Goal: Information Seeking & Learning: Understand process/instructions

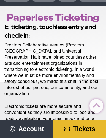
scroll to position [28, 0]
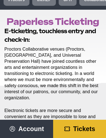
click at [91, 129] on span "Tickets" at bounding box center [84, 128] width 22 height 7
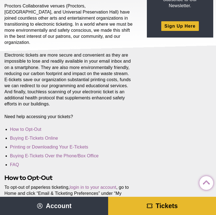
scroll to position [55, 0]
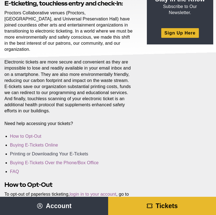
click at [27, 152] on link "Printing or Downloading Your E-Tickets" at bounding box center [49, 154] width 78 height 5
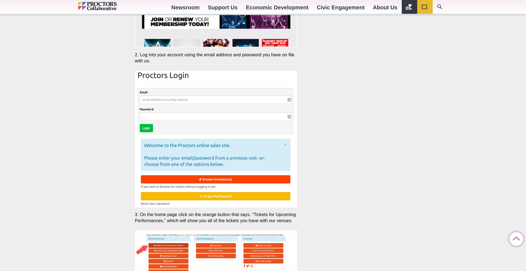
scroll to position [1096, 0]
